Goal: Task Accomplishment & Management: Use online tool/utility

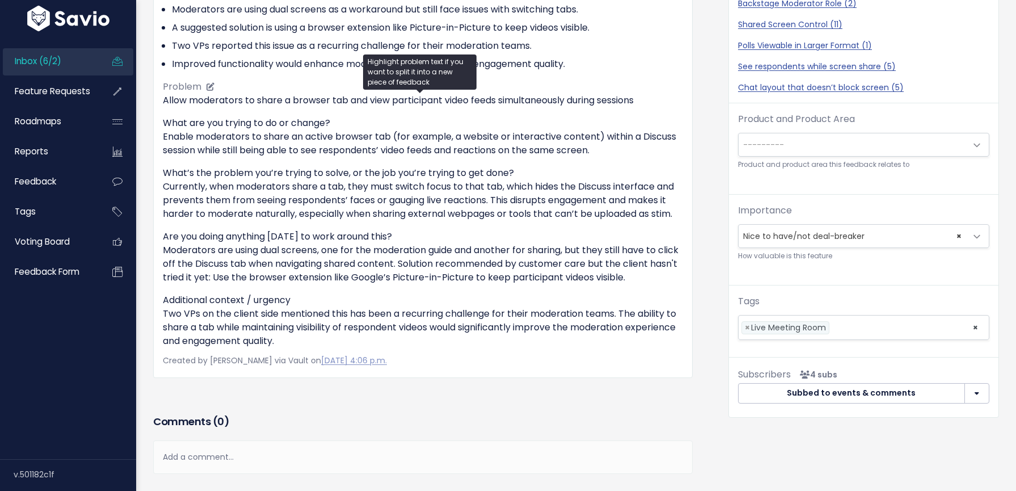
scroll to position [304, 0]
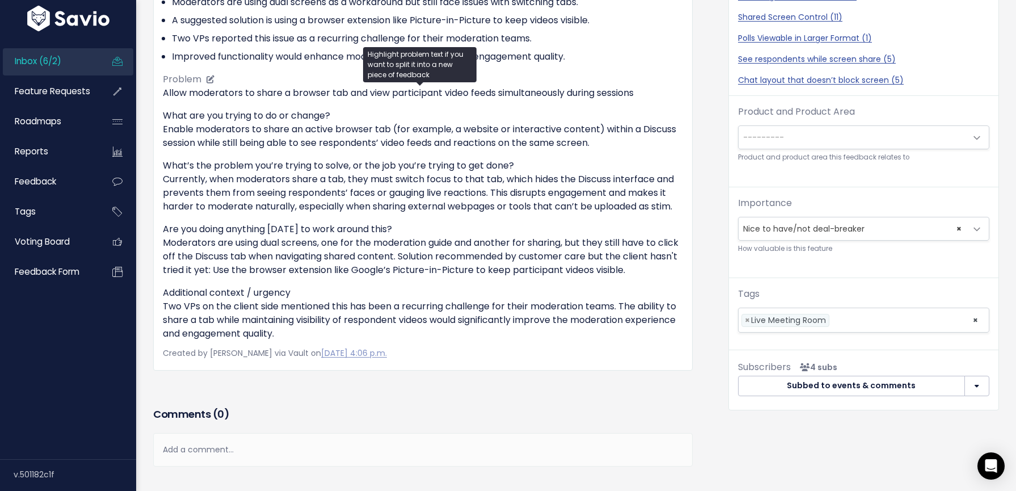
click at [256, 213] on p "What’s the problem you’re trying to solve, or the job you’re trying to get done…" at bounding box center [423, 186] width 520 height 54
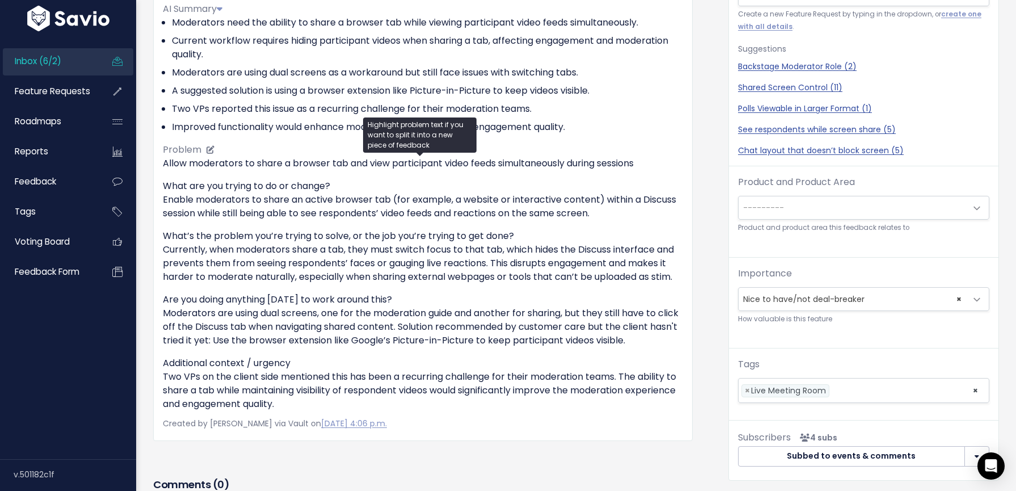
scroll to position [0, 0]
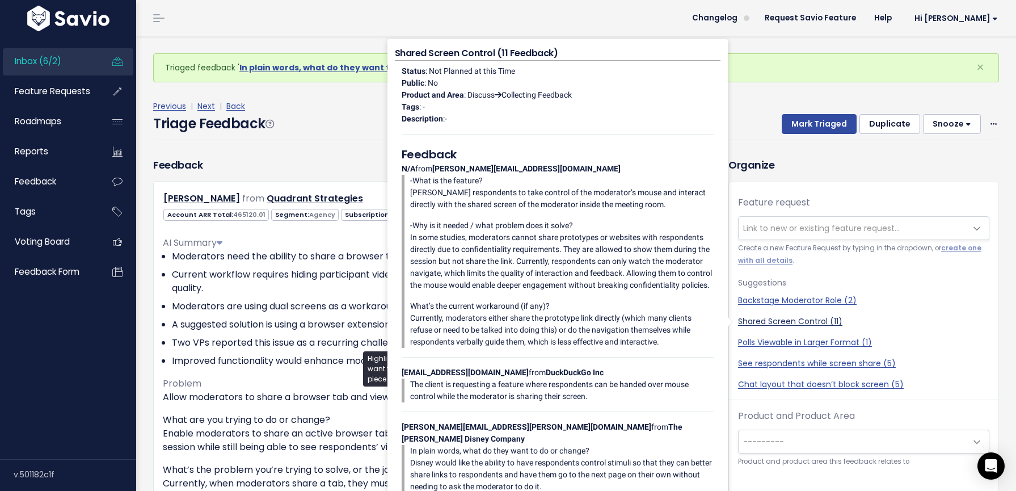
click at [760, 322] on link "Shared Screen Control (11)" at bounding box center [863, 321] width 251 height 12
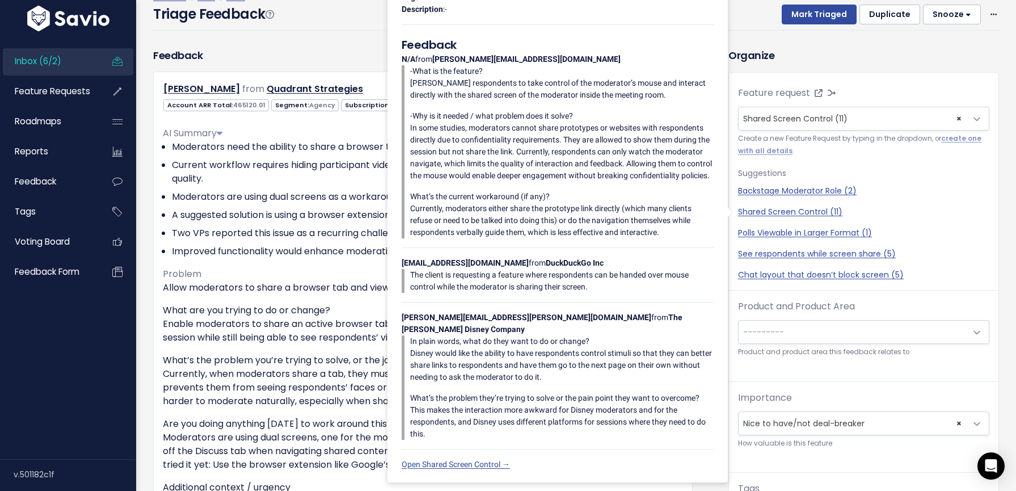
scroll to position [175, 0]
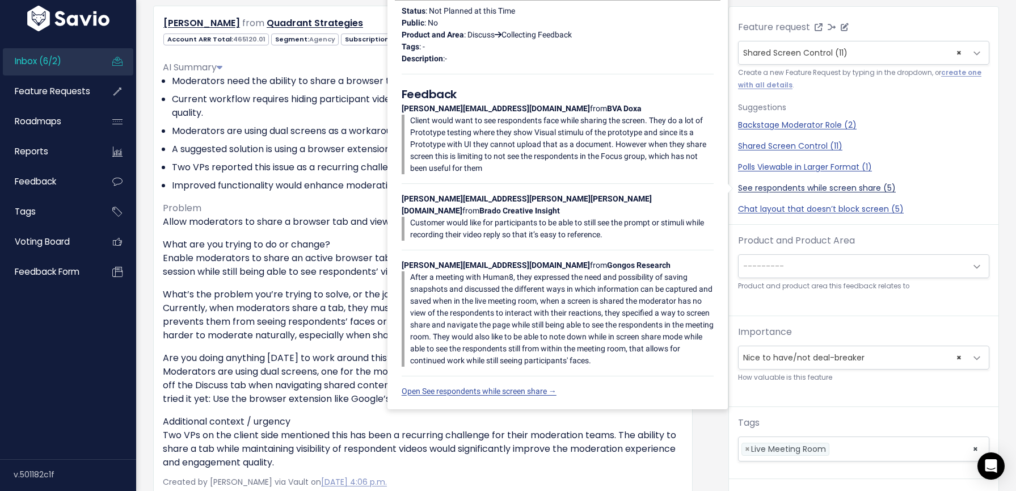
click at [832, 189] on link "See respondents while screen share (5)" at bounding box center [863, 188] width 251 height 12
select select "59079"
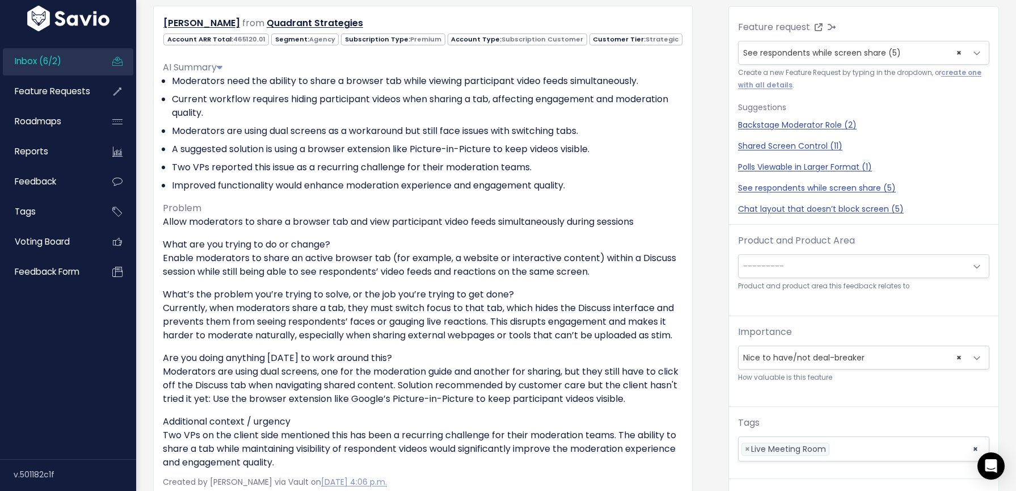
click at [767, 269] on span "---------" at bounding box center [763, 265] width 41 height 11
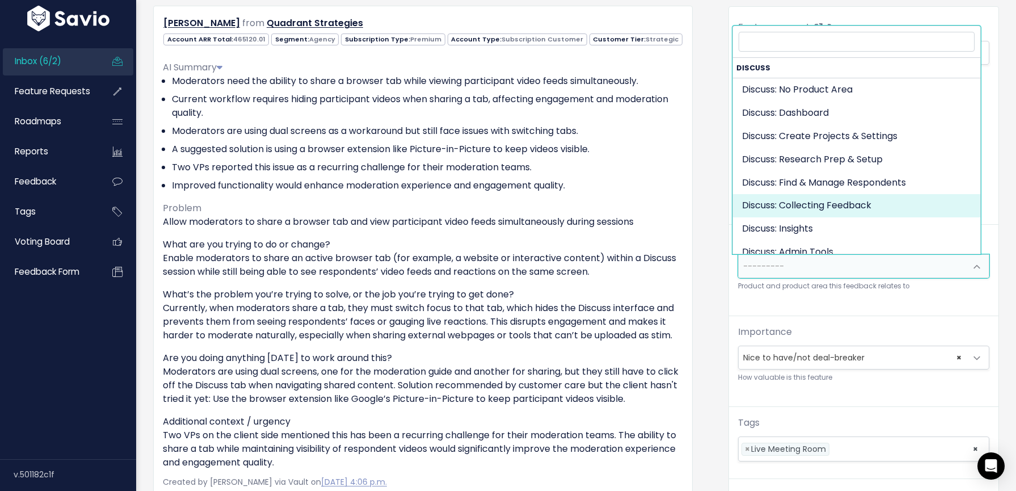
select select "DISCUSS_PLATFORM:SELF_PACED"
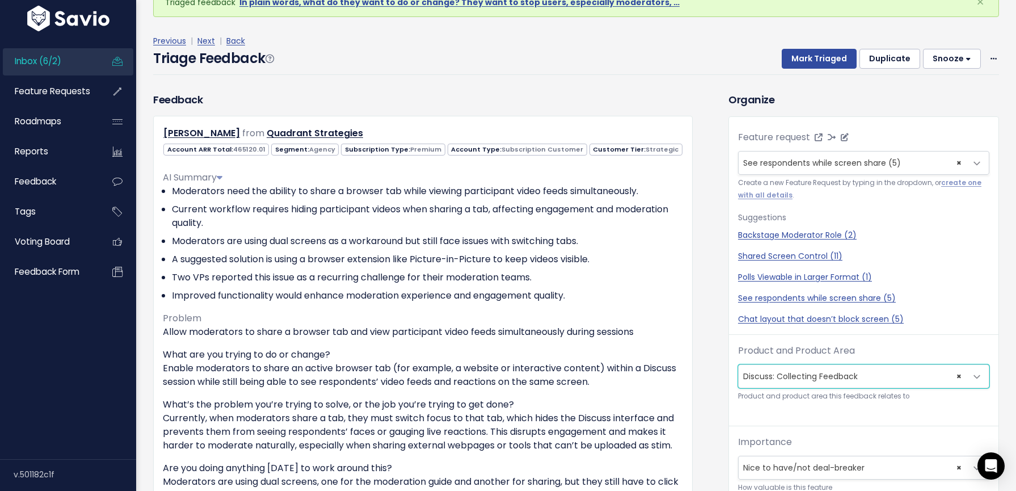
scroll to position [0, 0]
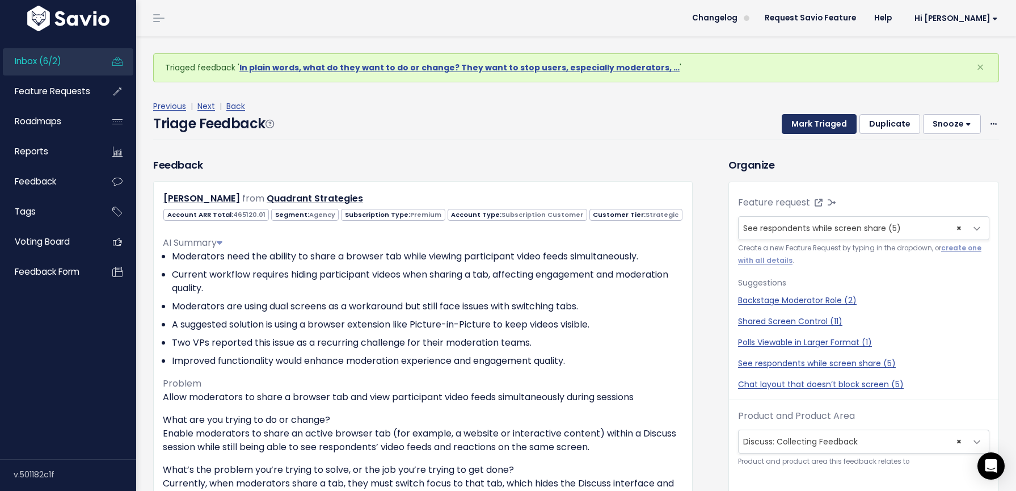
click at [826, 125] on button "Mark Triaged" at bounding box center [818, 124] width 75 height 20
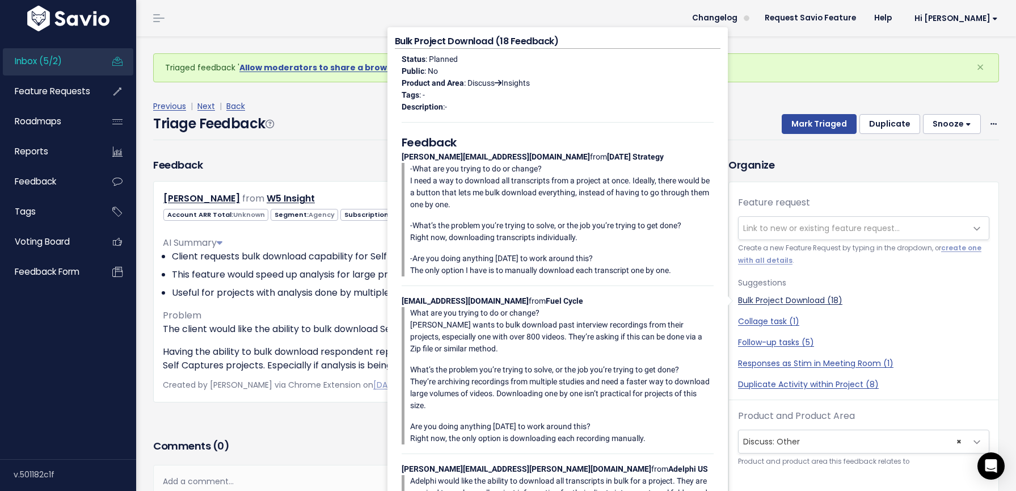
click at [771, 301] on link "Bulk Project Download (18)" at bounding box center [863, 300] width 251 height 12
select select "58957"
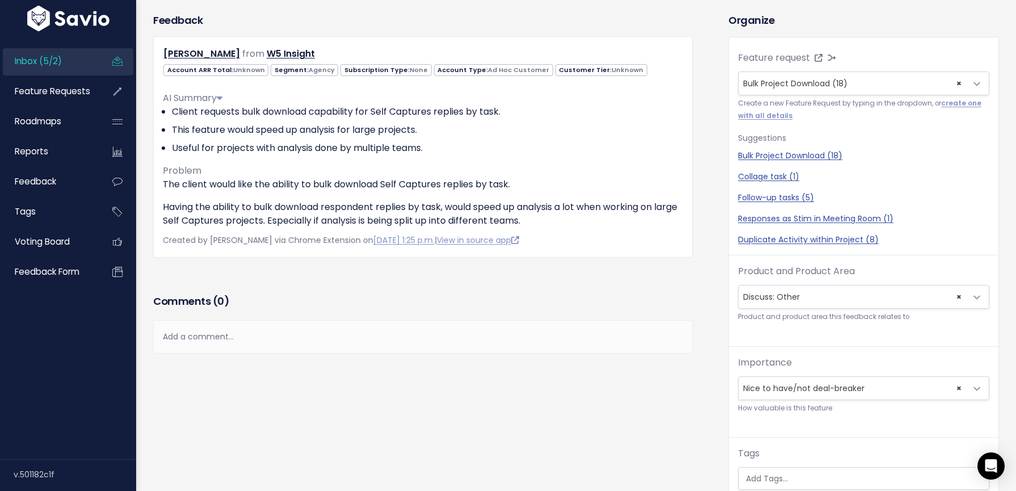
scroll to position [234, 0]
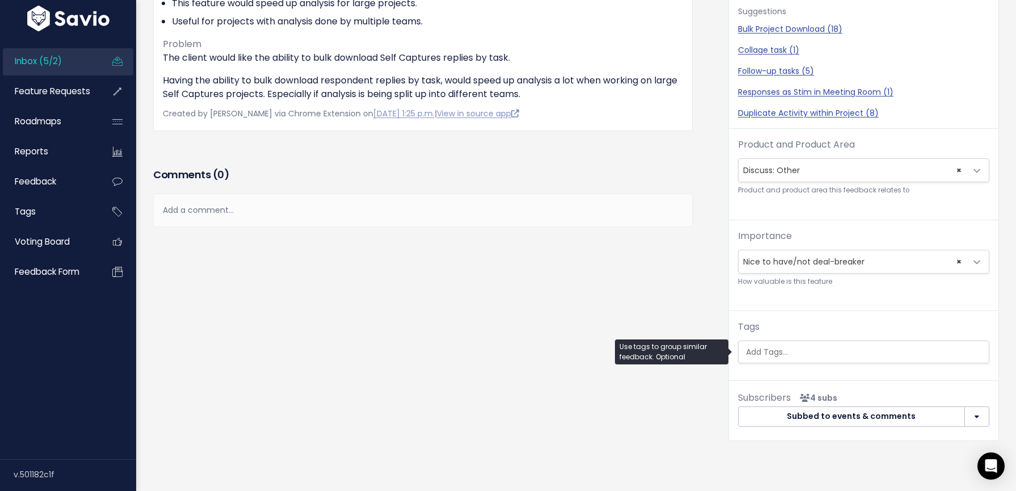
click at [804, 350] on input "search" at bounding box center [864, 352] width 247 height 12
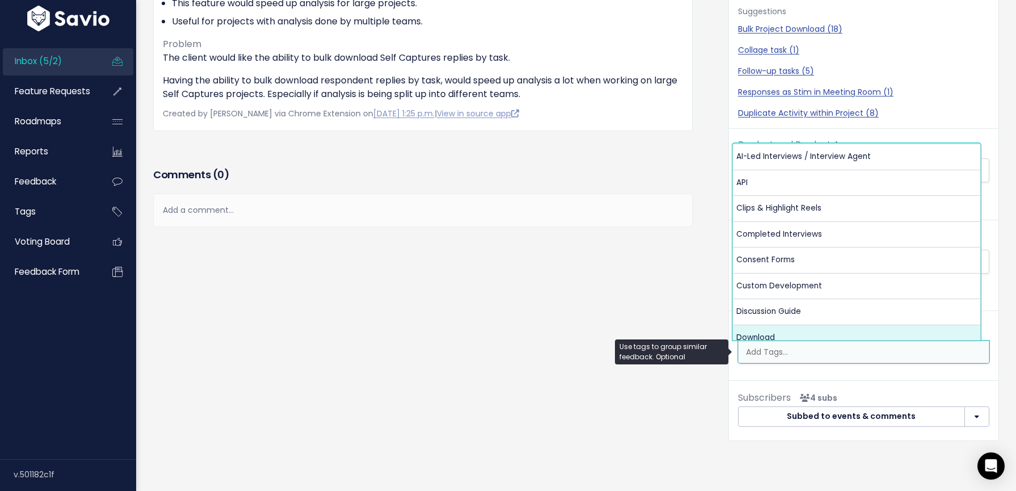
select select "13470"
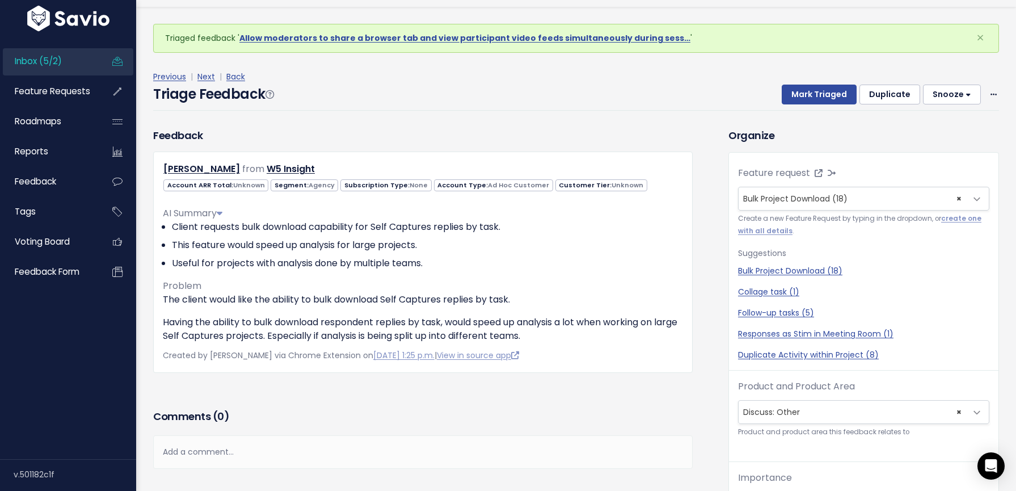
scroll to position [0, 0]
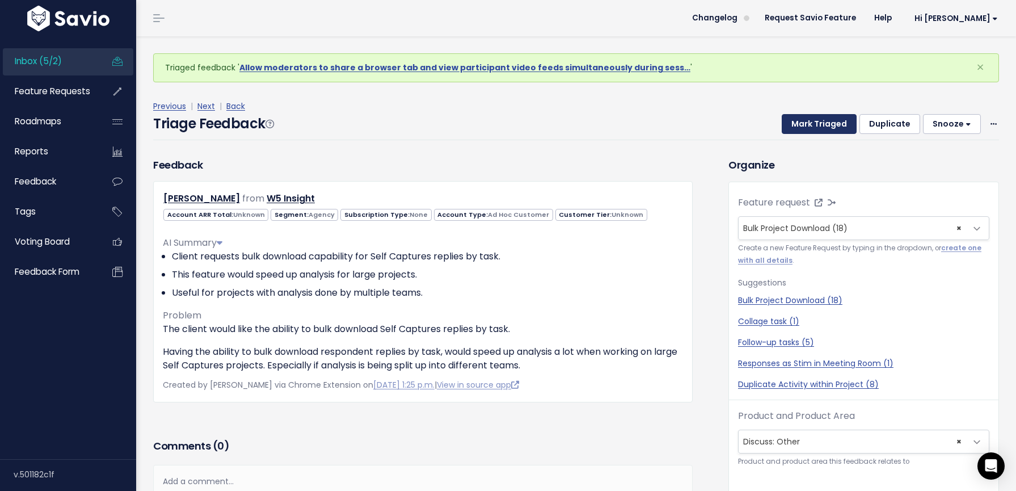
click at [825, 126] on button "Mark Triaged" at bounding box center [818, 124] width 75 height 20
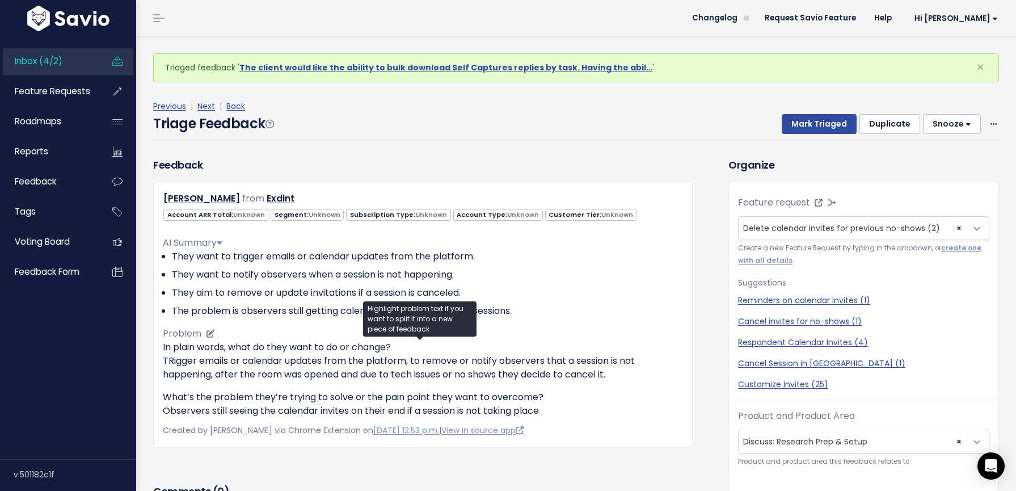
click at [264, 356] on p "In plain words, what do they want to do or change? TRigger emails or calendar u…" at bounding box center [423, 360] width 520 height 41
click at [355, 132] on div "Triage Feedback Mark Triaged Duplicate Snooze 1 day 3 days 7 days 14 days Edit …" at bounding box center [575, 126] width 845 height 27
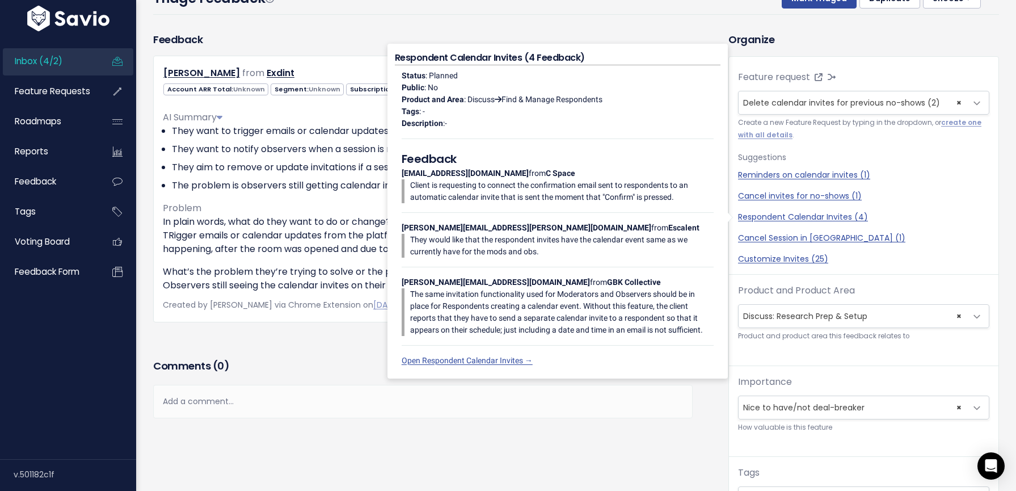
scroll to position [108, 0]
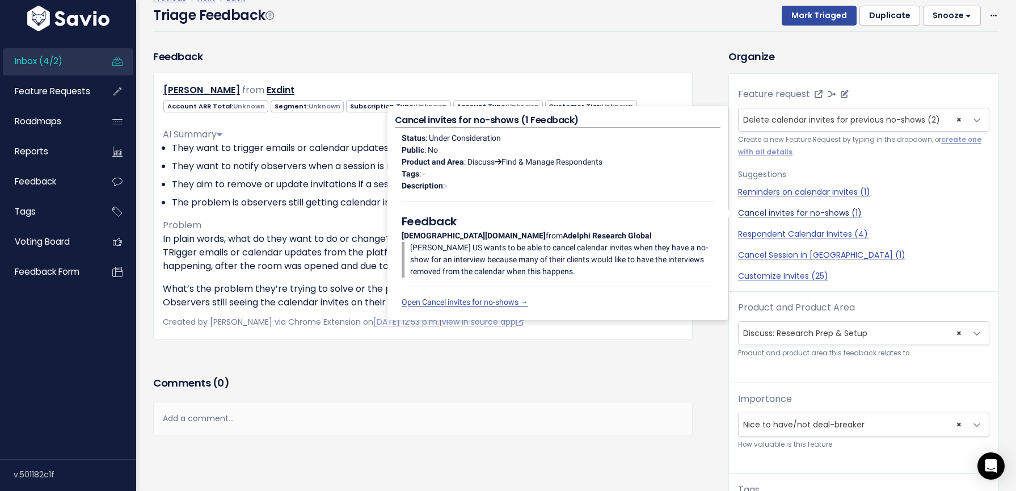
click at [758, 212] on link "Cancel invites for no-shows (1)" at bounding box center [863, 213] width 251 height 12
select select "58959"
click at [745, 213] on link "Cancel invites for no-shows (1)" at bounding box center [863, 213] width 251 height 12
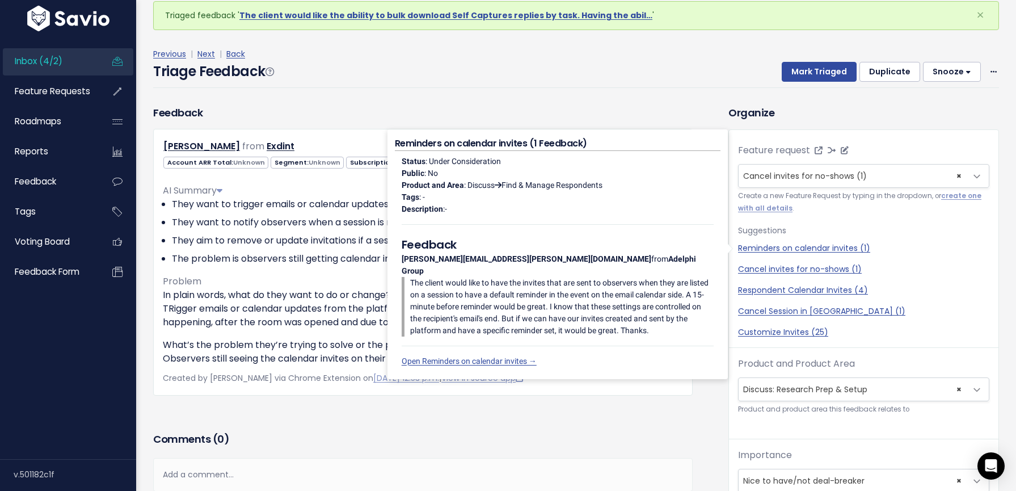
scroll to position [0, 0]
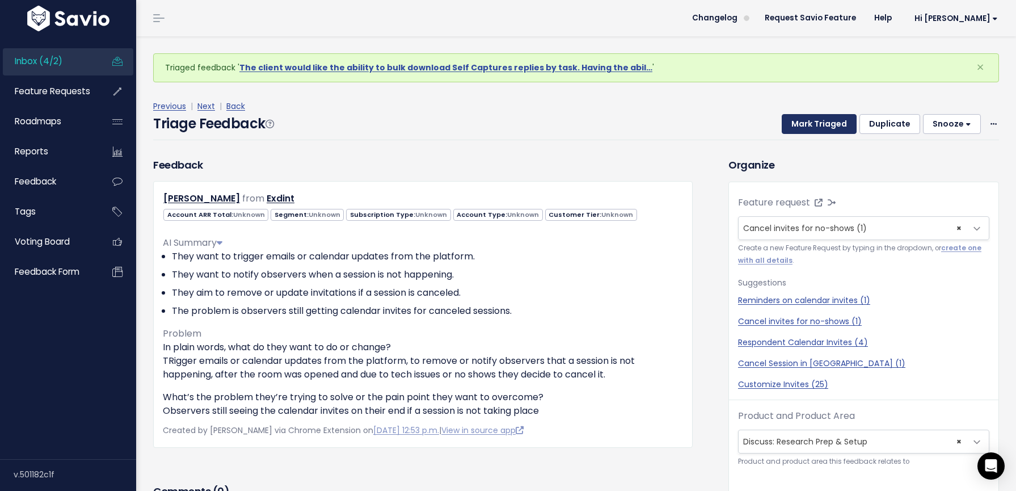
click at [796, 122] on button "Mark Triaged" at bounding box center [818, 124] width 75 height 20
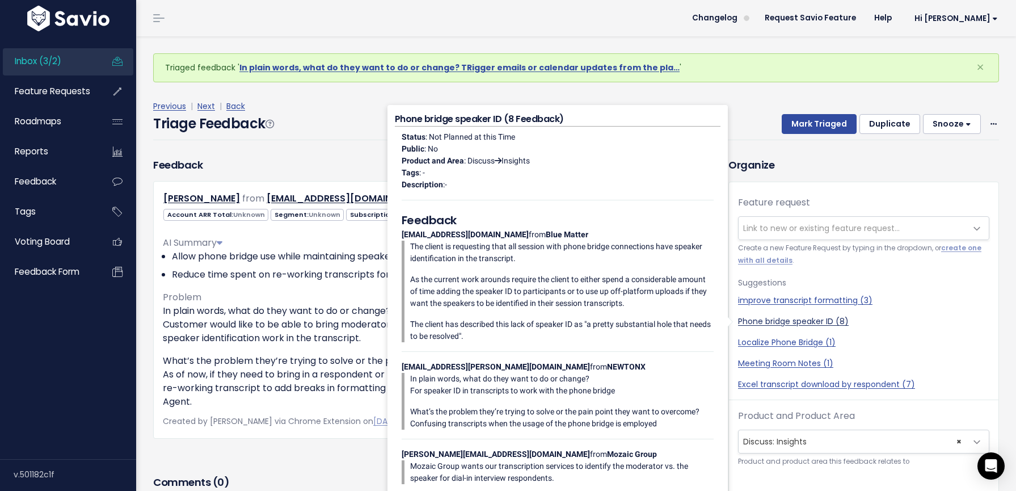
click at [783, 323] on link "Phone bridge speaker ID (8)" at bounding box center [863, 321] width 251 height 12
select select "59053"
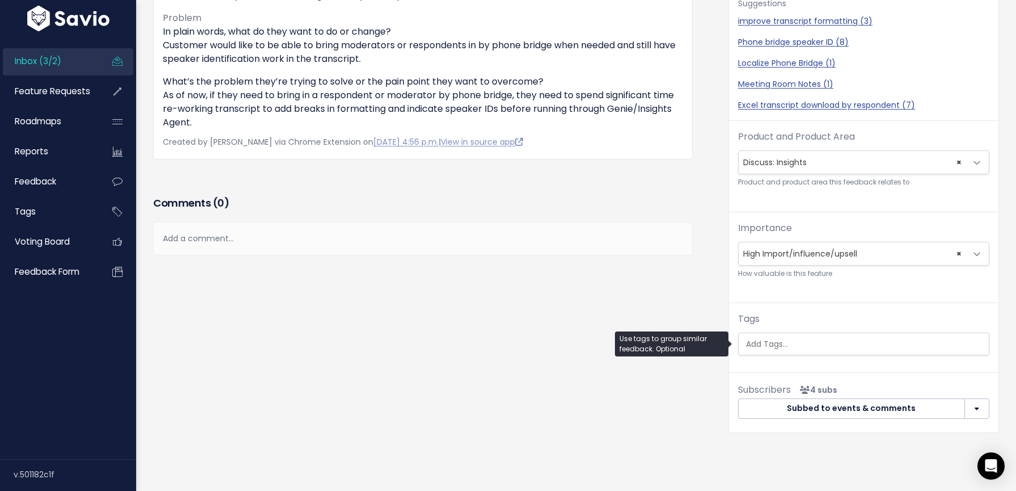
click at [789, 338] on input "search" at bounding box center [864, 344] width 247 height 12
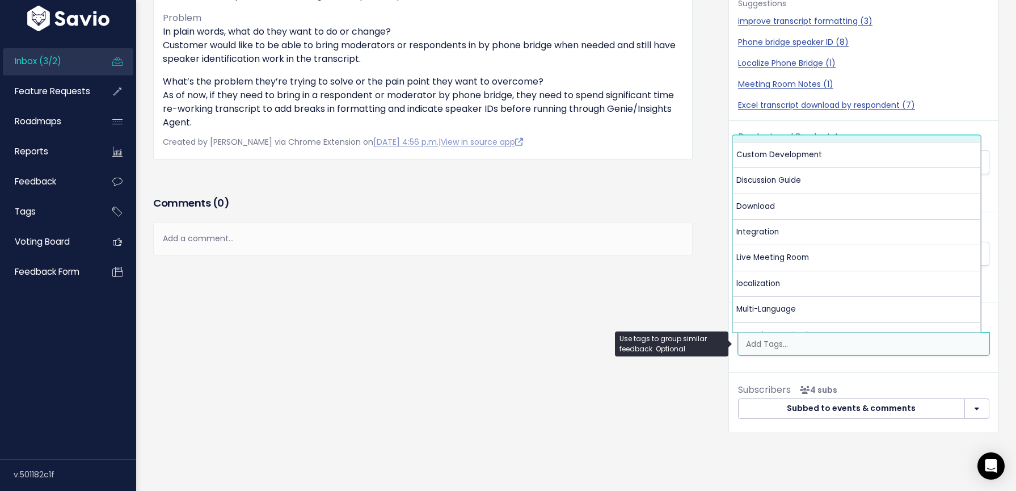
scroll to position [135, 0]
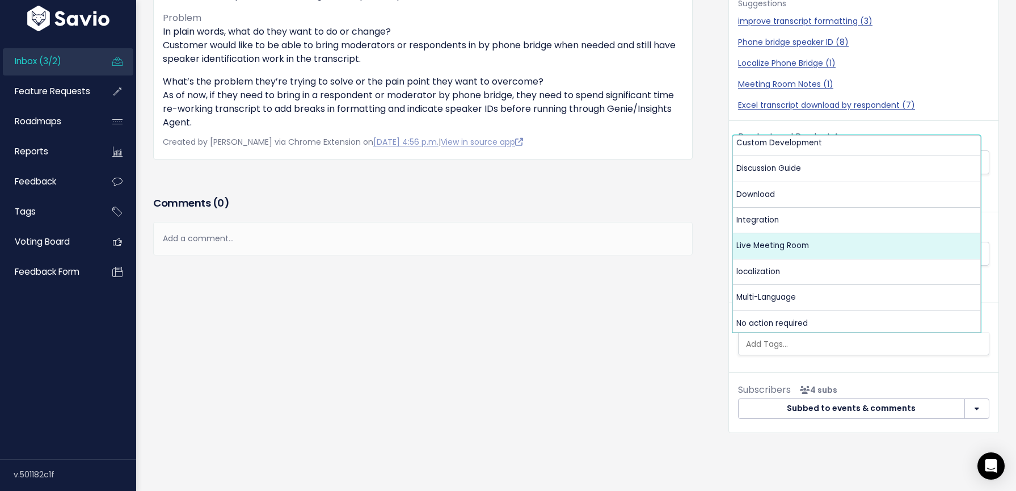
select select "13479"
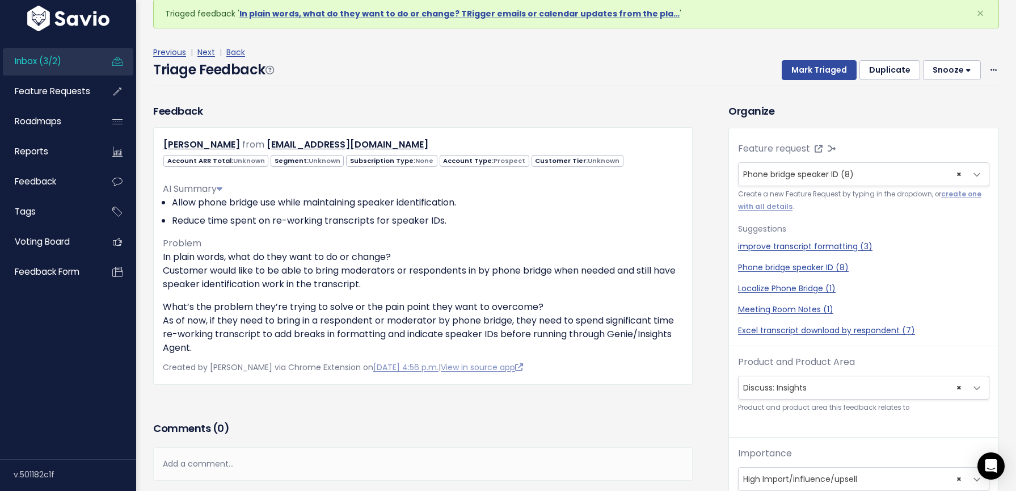
scroll to position [0, 0]
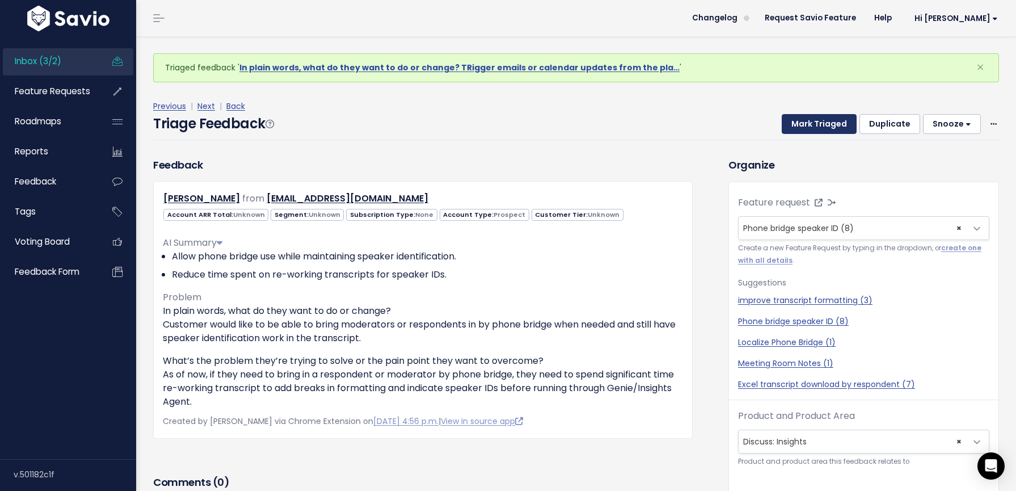
click at [826, 119] on button "Mark Triaged" at bounding box center [818, 124] width 75 height 20
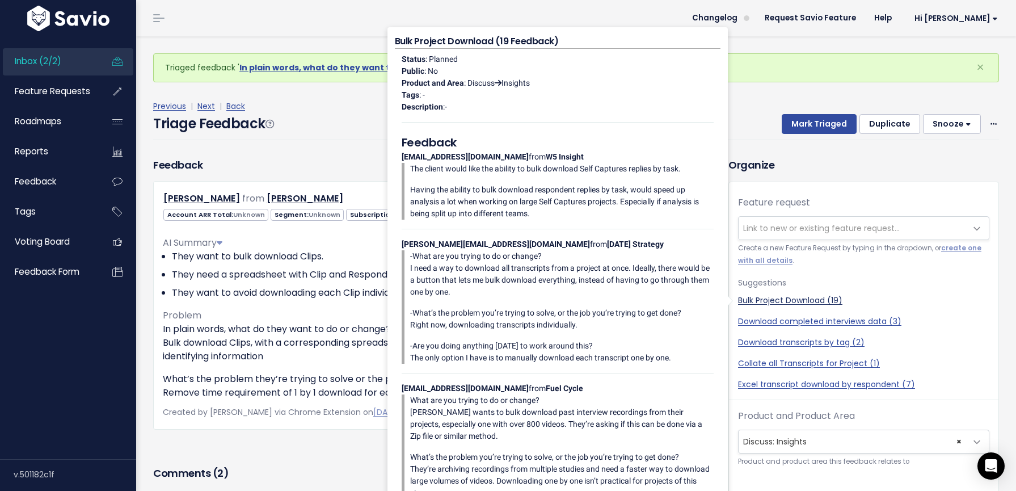
click at [781, 300] on link "Bulk Project Download (19)" at bounding box center [863, 300] width 251 height 12
select select "58957"
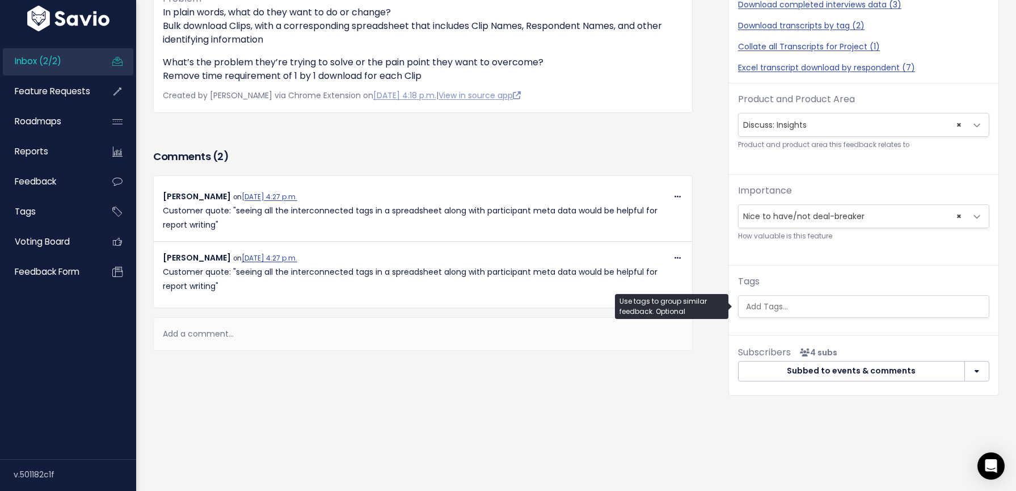
scroll to position [0, 3]
click at [769, 305] on ul at bounding box center [863, 306] width 250 height 22
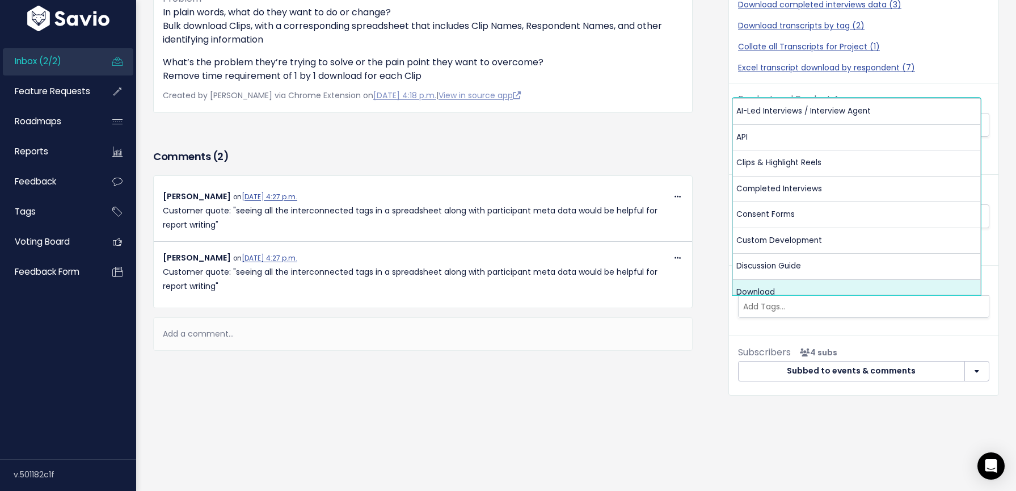
scroll to position [0, 0]
select select "13470"
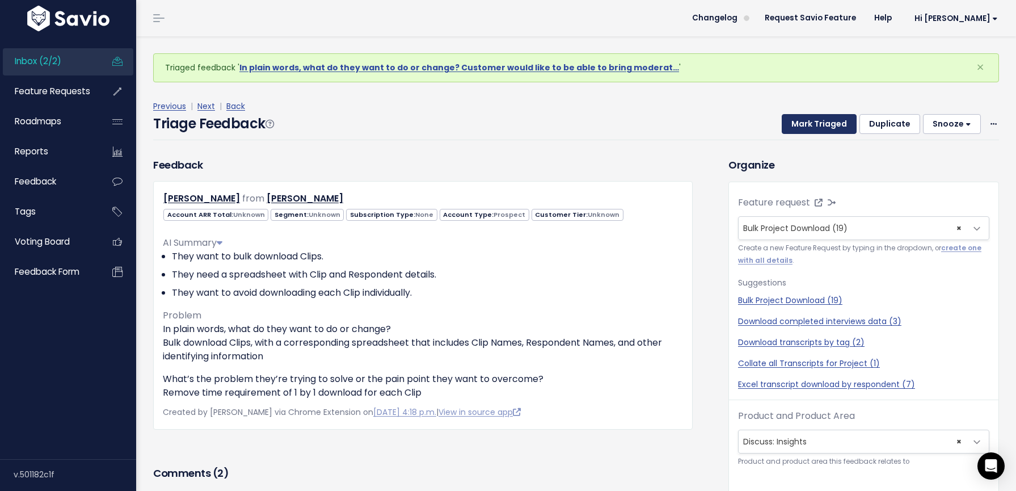
click at [800, 125] on button "Mark Triaged" at bounding box center [818, 124] width 75 height 20
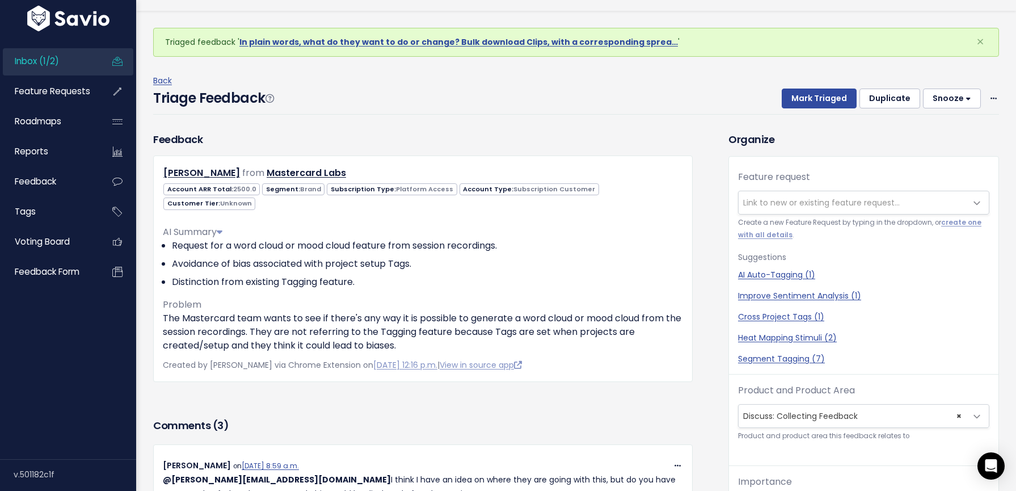
scroll to position [37, 0]
click at [762, 197] on span "Link to new or existing feature request..." at bounding box center [821, 202] width 157 height 11
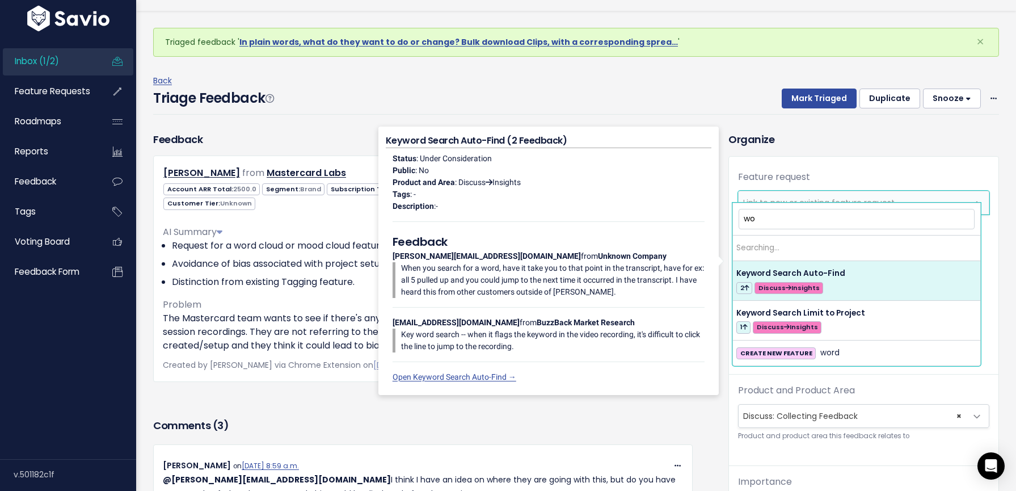
type input "w"
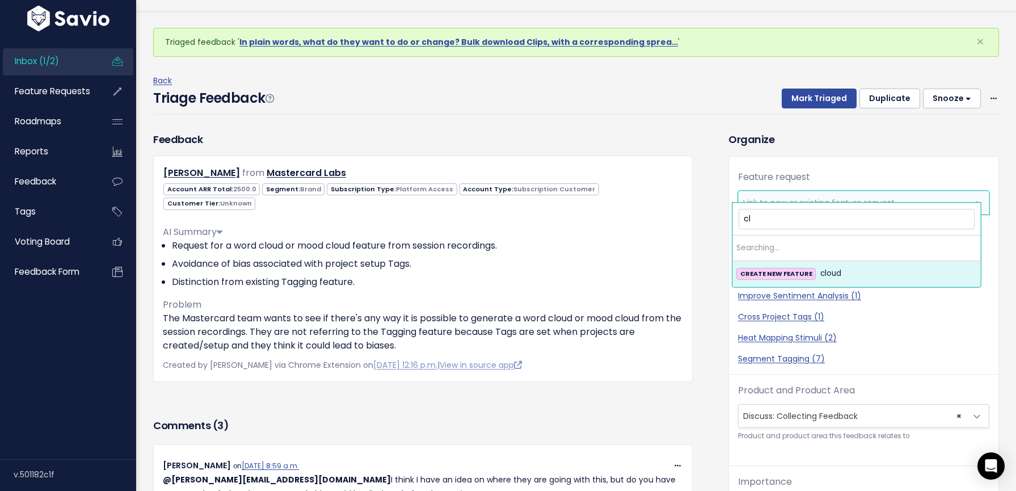
type input "c"
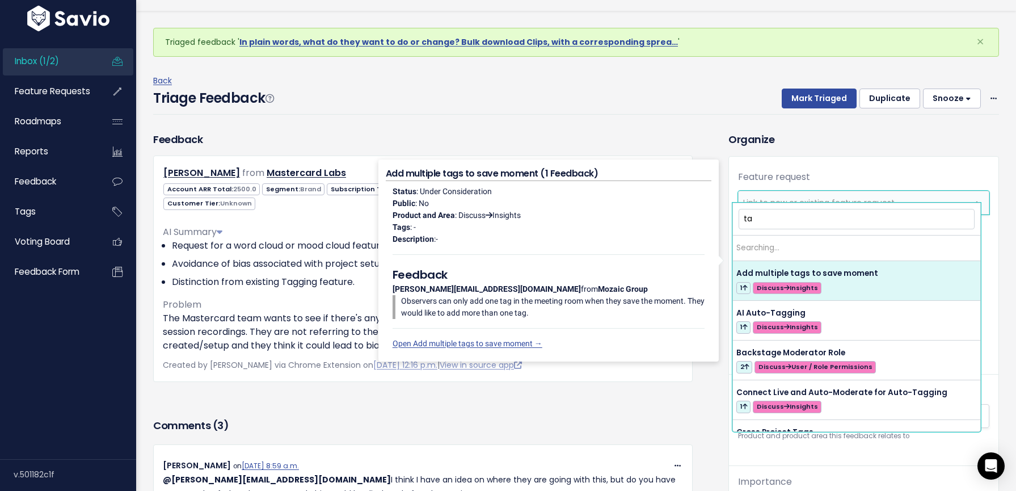
type input "t"
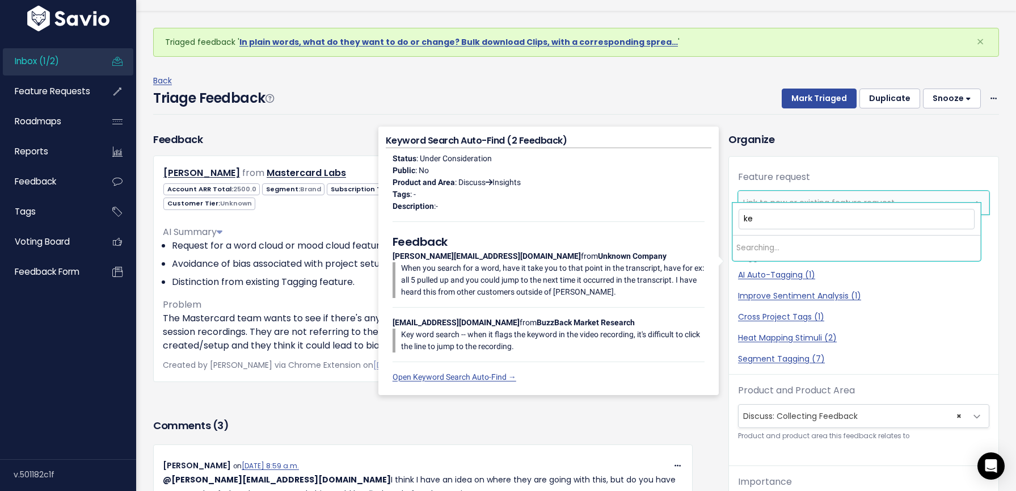
type input "k"
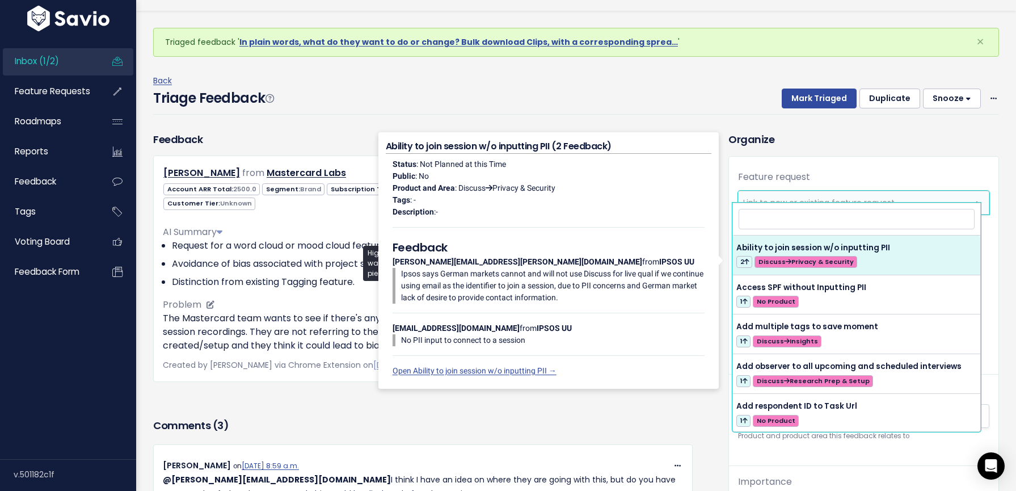
click at [255, 311] on p "The Mastercard team wants to see if there's any way it is possible to generate …" at bounding box center [423, 331] width 520 height 41
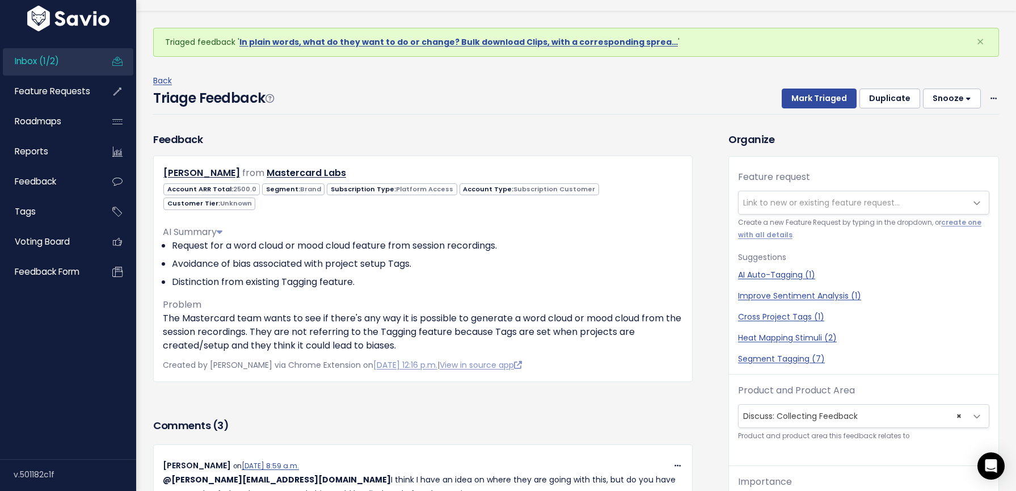
drag, startPoint x: 540, startPoint y: 426, endPoint x: 547, endPoint y: 411, distance: 16.5
click at [796, 197] on span "Link to new or existing feature request..." at bounding box center [821, 202] width 157 height 11
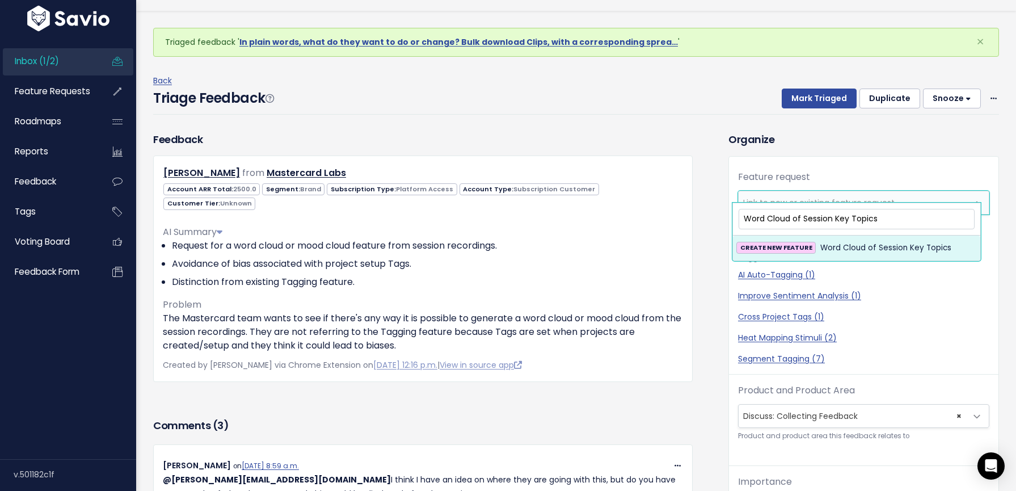
type input "Word Cloud of Session Key Topics"
click at [776, 253] on span "CREATE NEW FEATURE" at bounding box center [775, 248] width 79 height 12
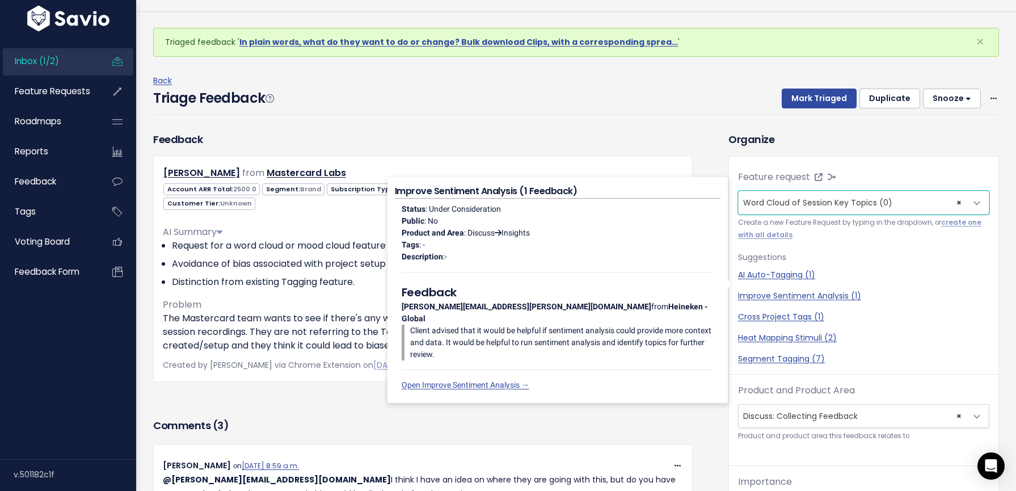
scroll to position [287, 0]
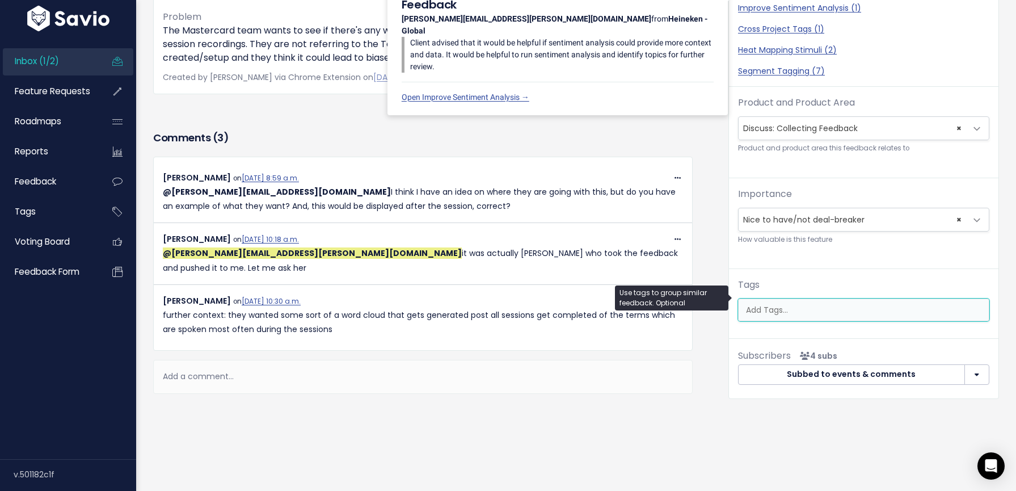
click at [773, 304] on input "search" at bounding box center [864, 310] width 247 height 12
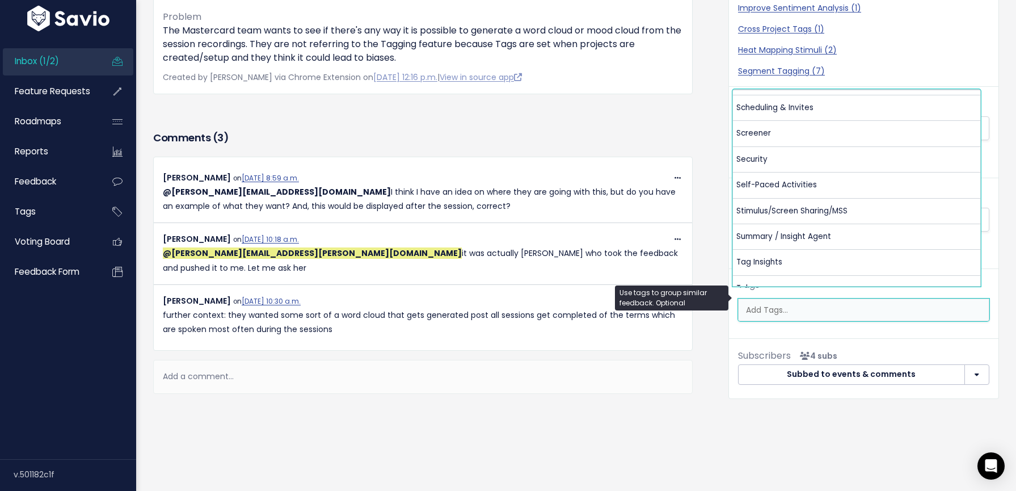
scroll to position [529, 0]
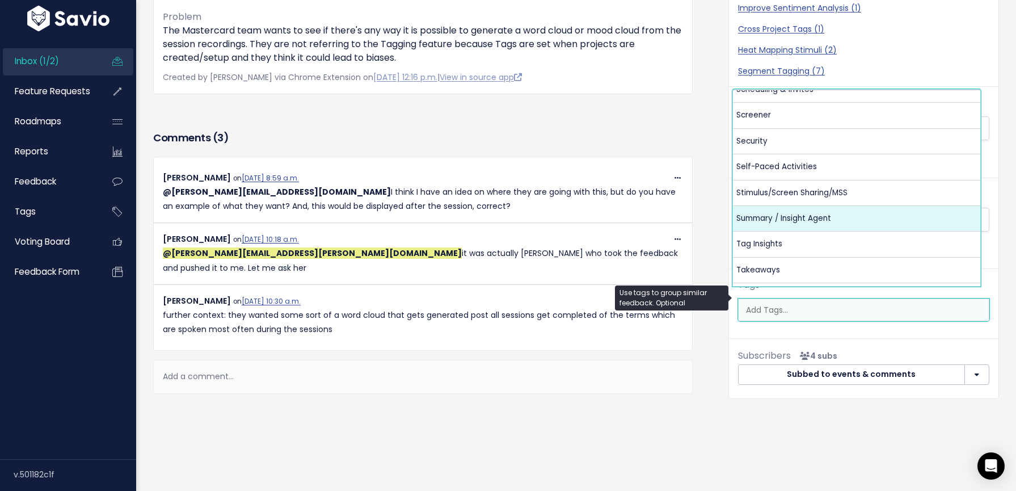
select select "13490"
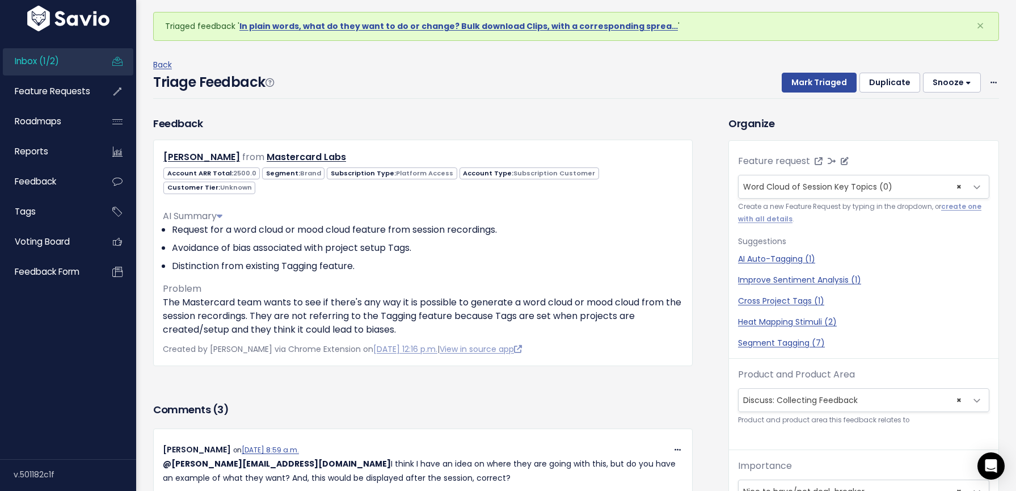
scroll to position [0, 0]
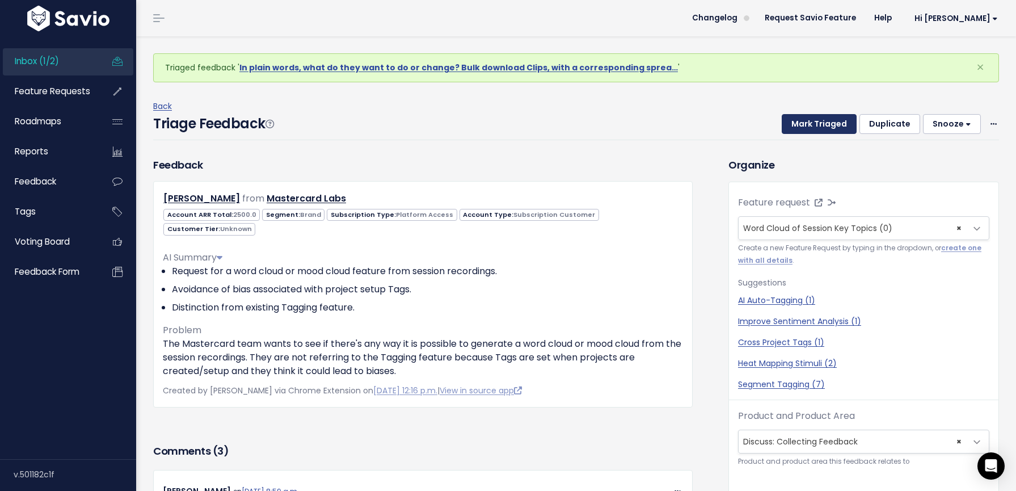
click at [822, 125] on button "Mark Triaged" at bounding box center [818, 124] width 75 height 20
